Goal: Information Seeking & Learning: Check status

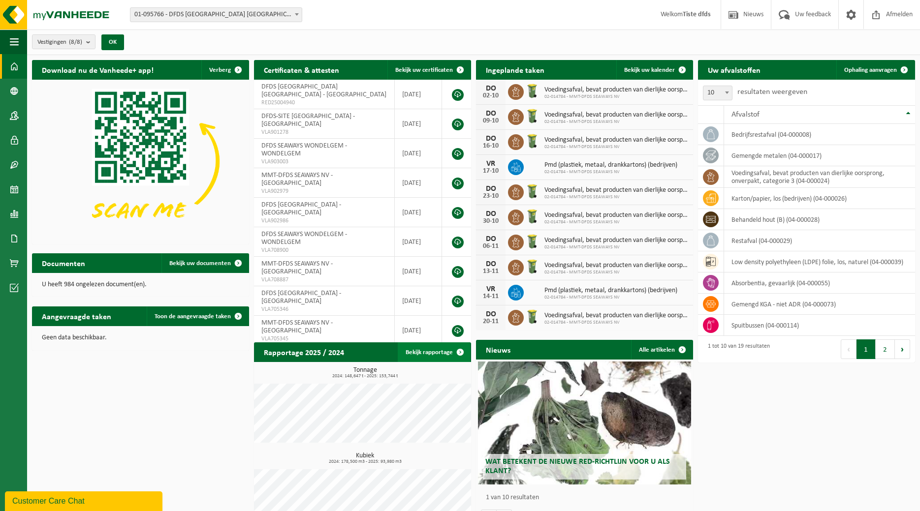
click at [459, 352] on span at bounding box center [460, 352] width 20 height 20
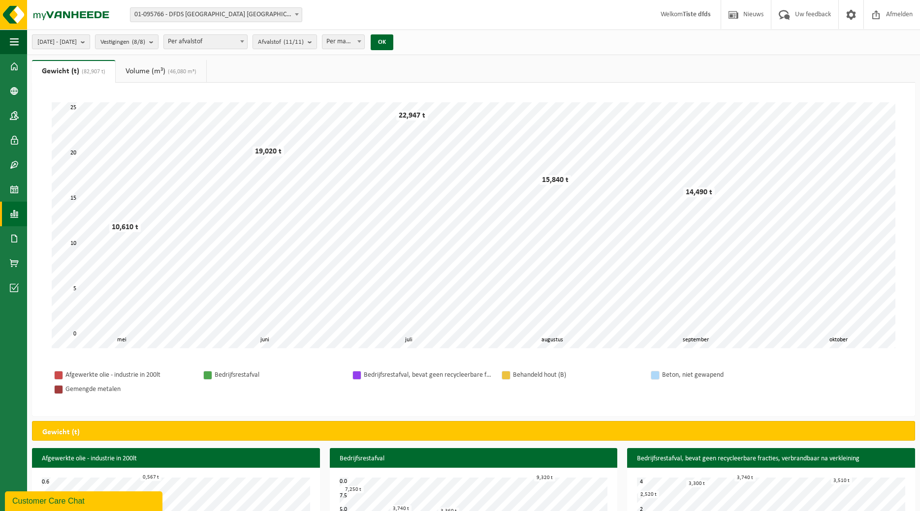
click at [90, 42] on b "submit" at bounding box center [85, 42] width 9 height 14
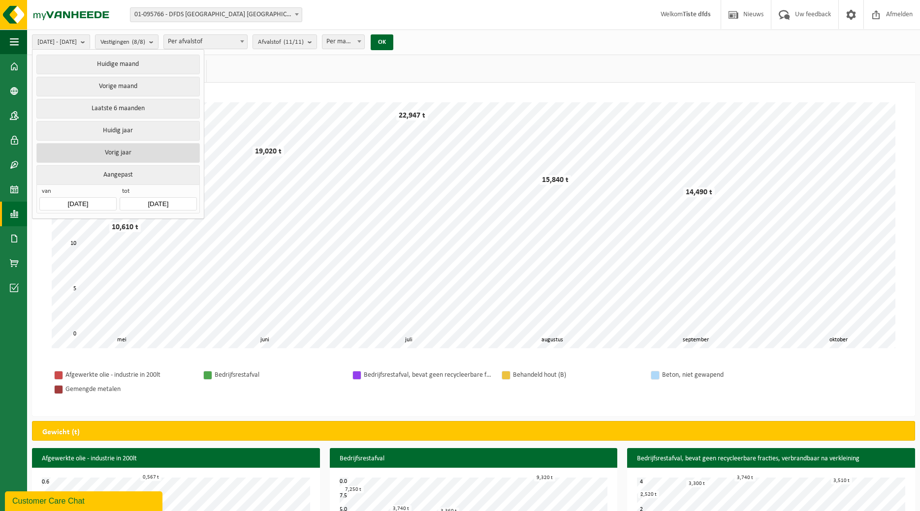
click at [134, 155] on button "Vorig jaar" at bounding box center [117, 153] width 163 height 20
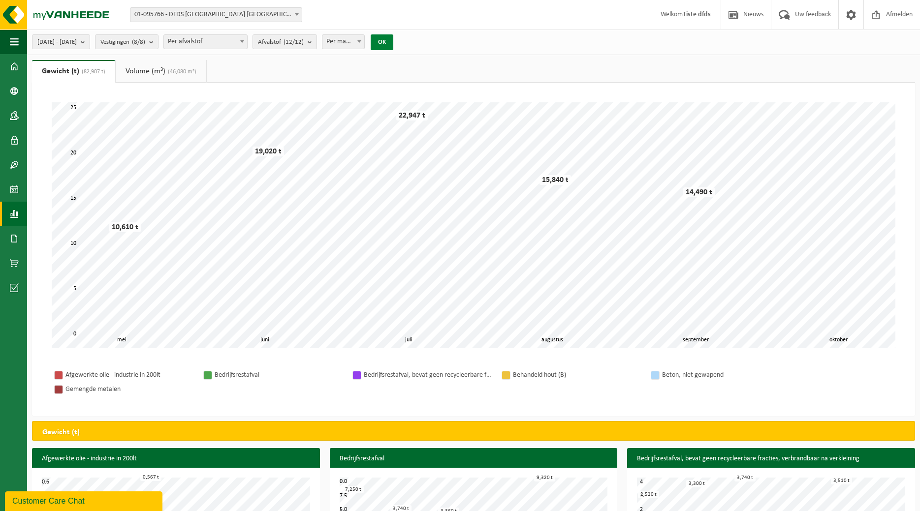
click at [393, 42] on button "OK" at bounding box center [382, 42] width 23 height 16
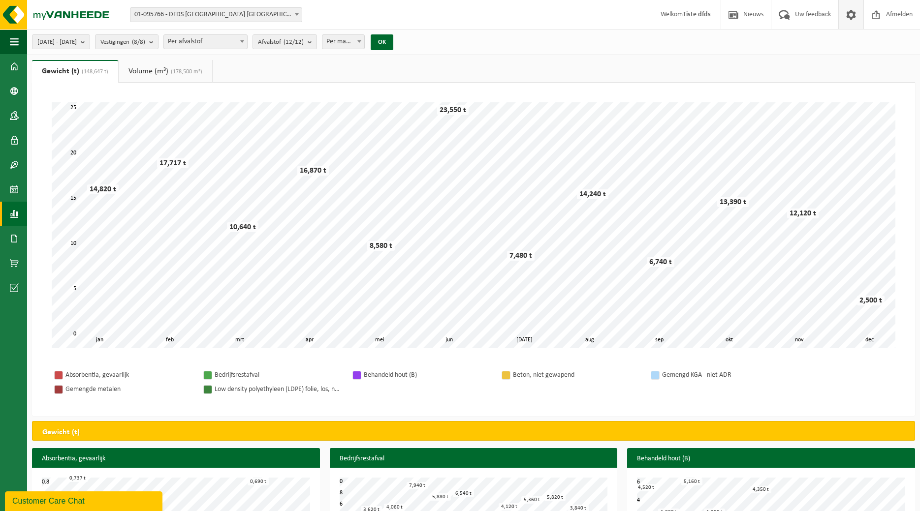
click at [849, 18] on span at bounding box center [850, 14] width 15 height 29
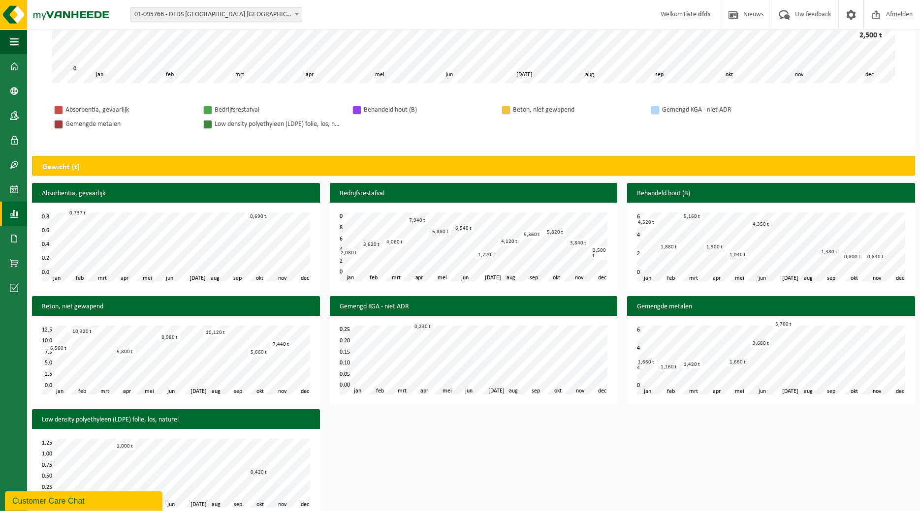
scroll to position [276, 0]
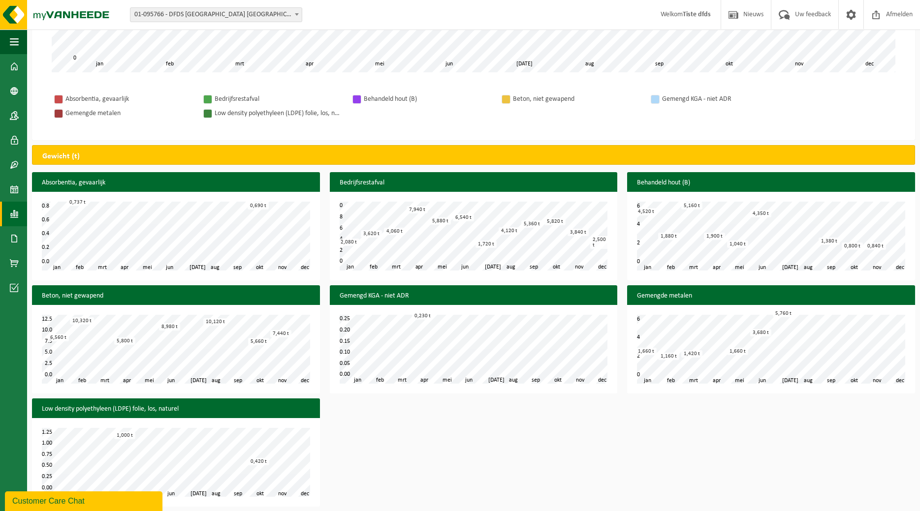
click at [858, 101] on tbody "Absorbentia, gevaarlijk Bedrijfsrestafval Behandeld hout (B) Beton, niet gewape…" at bounding box center [473, 106] width 843 height 29
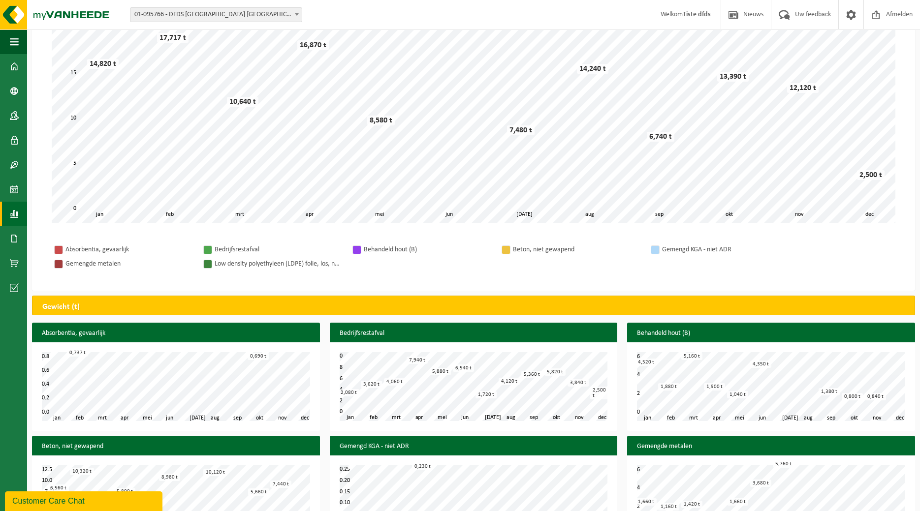
scroll to position [0, 0]
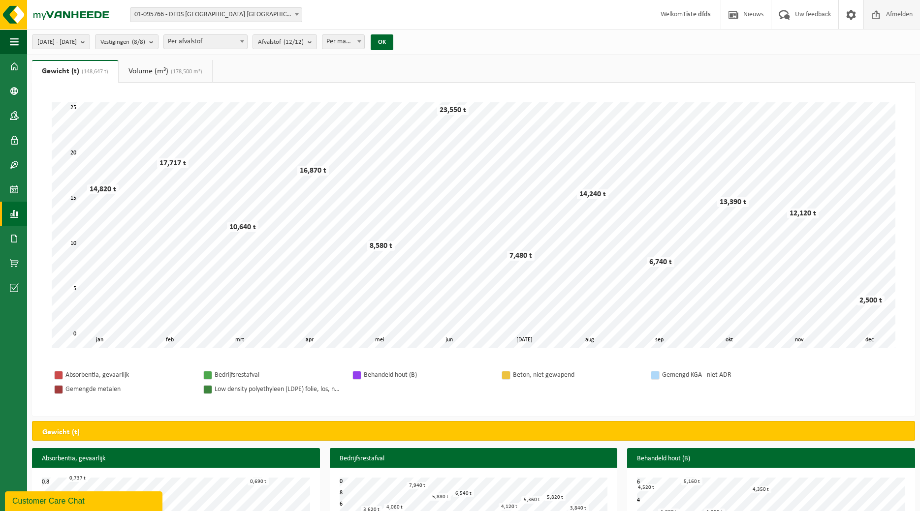
click at [899, 14] on span "Afmelden" at bounding box center [898, 14] width 31 height 29
